Goal: Task Accomplishment & Management: Use online tool/utility

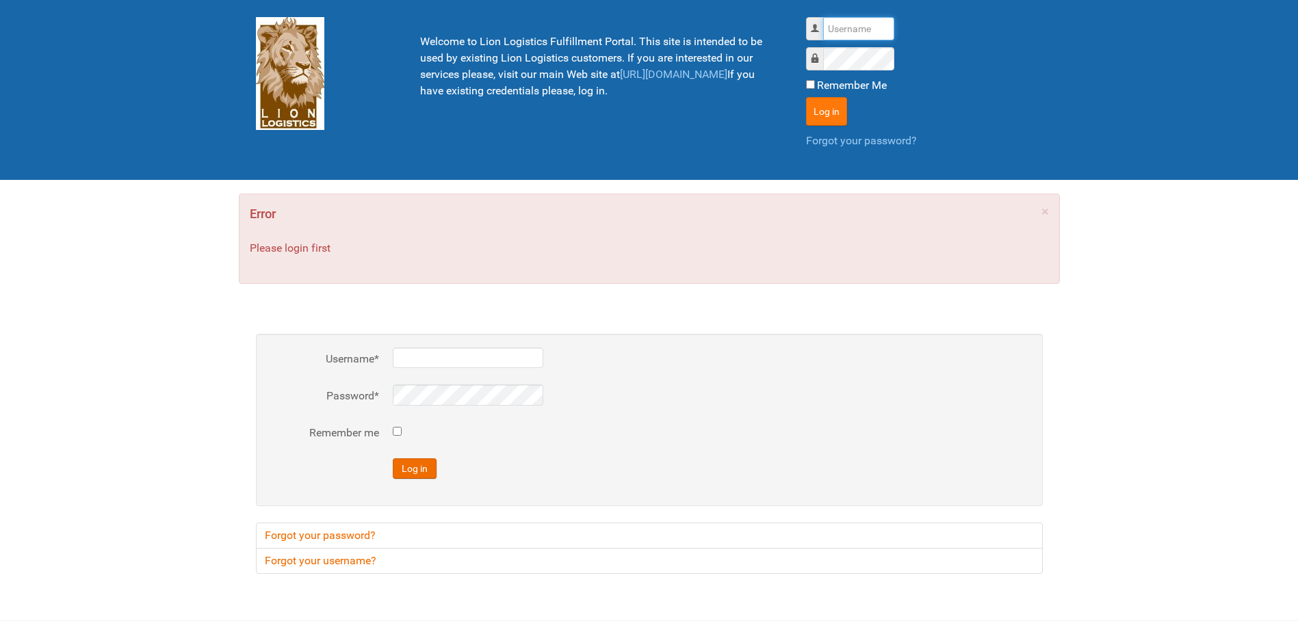
type input "Lion"
click at [815, 116] on button "Log in" at bounding box center [826, 111] width 41 height 29
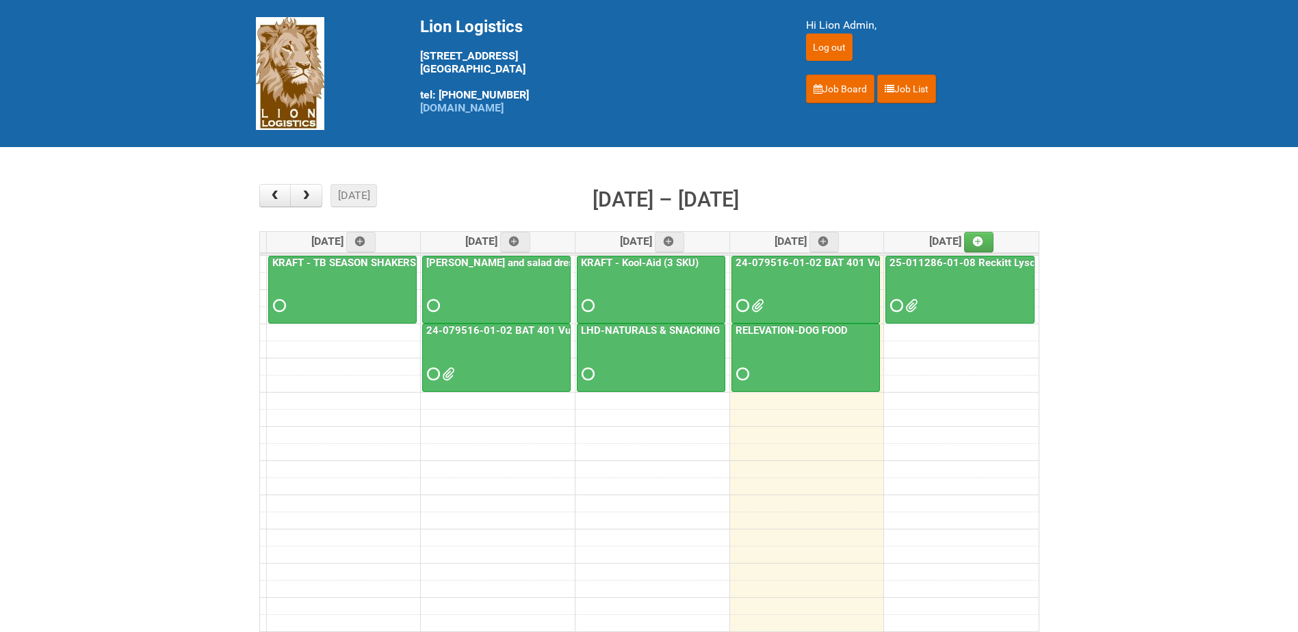
click at [943, 263] on link "25-011286-01-08 Reckitt Lysol Laundry Scented - BLINDING (hold slot)" at bounding box center [1055, 263] width 337 height 12
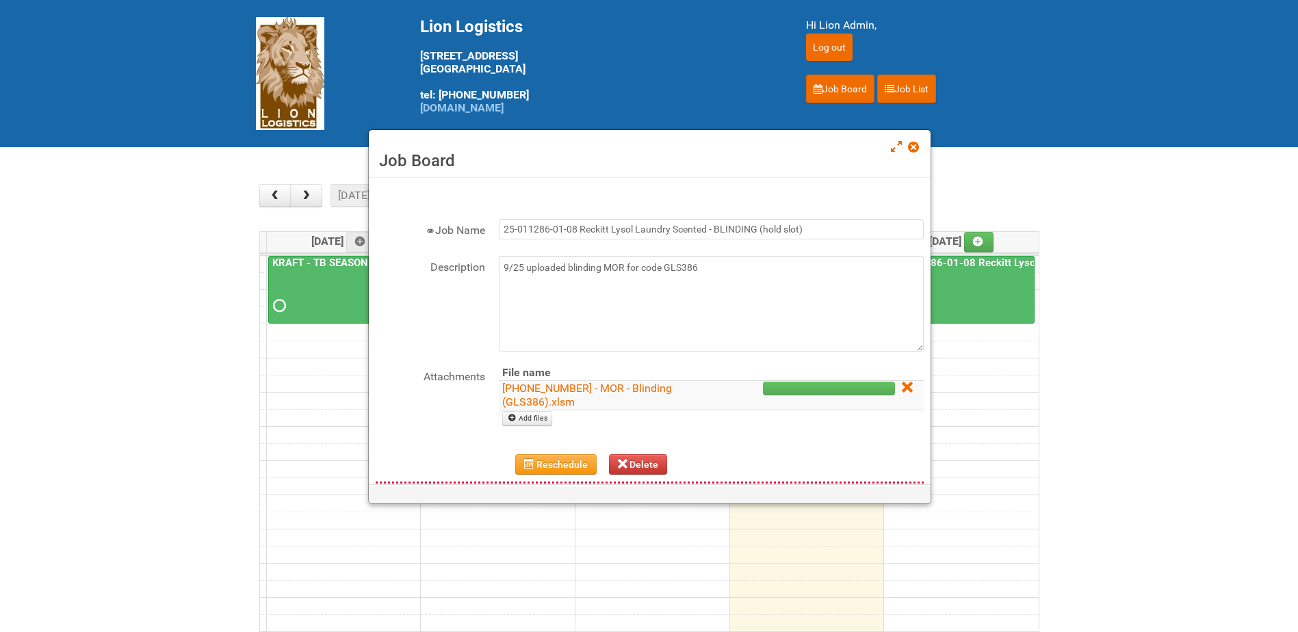
click at [603, 395] on td "[PHONE_NUMBER] - MOR - Blinding (GLS386).xlsm" at bounding box center [604, 395] width 210 height 29
drag, startPoint x: 602, startPoint y: 395, endPoint x: 733, endPoint y: 426, distance: 135.1
click at [733, 428] on div "Attachments File name [PHONE_NUMBER] - MOR - Blinding (GLS386).xlsm Add files" at bounding box center [650, 402] width 548 height 75
click at [556, 392] on link "[PHONE_NUMBER] - MOR - Blinding (GLS386).xlsm" at bounding box center [587, 395] width 170 height 27
